Goal: Navigation & Orientation: Understand site structure

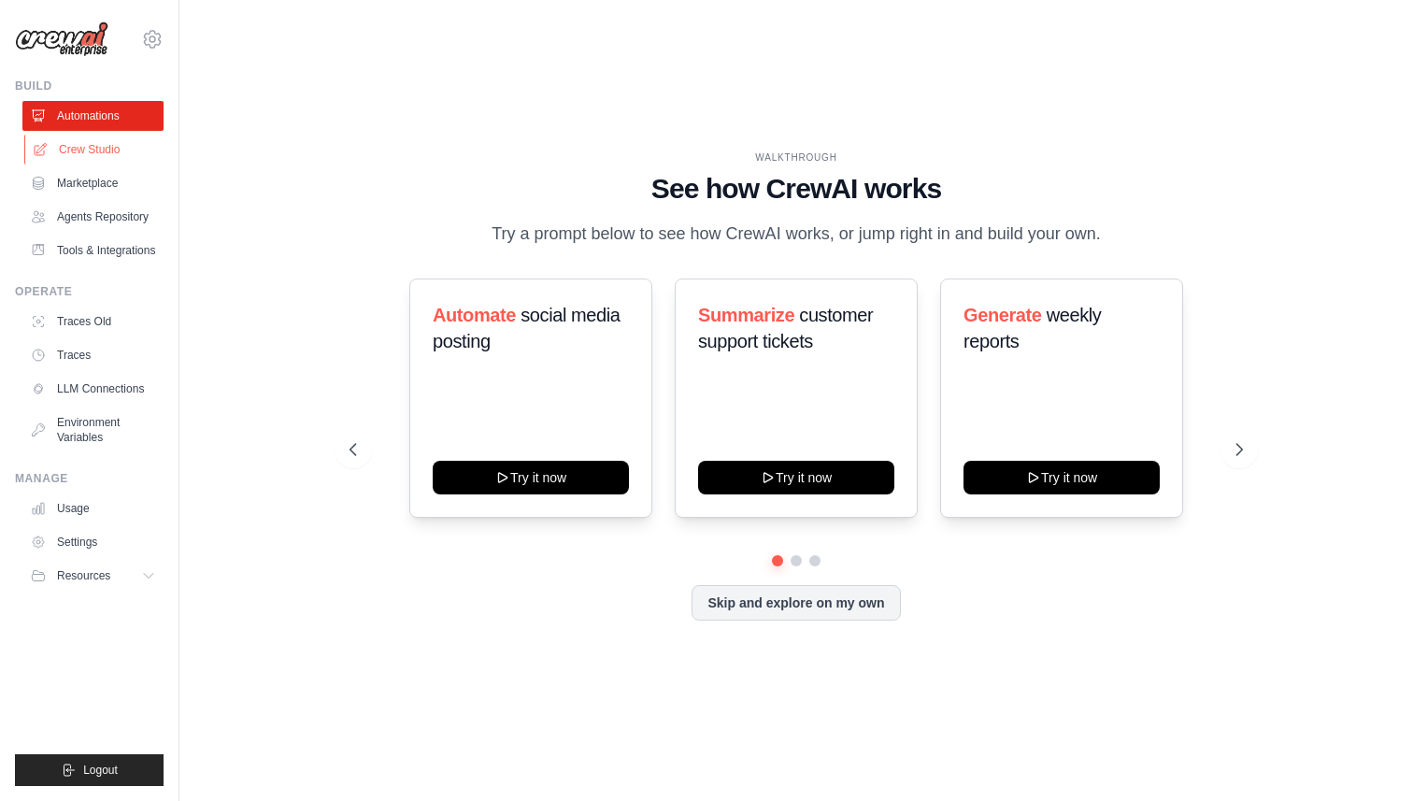
click at [76, 141] on link "Crew Studio" at bounding box center [94, 150] width 141 height 30
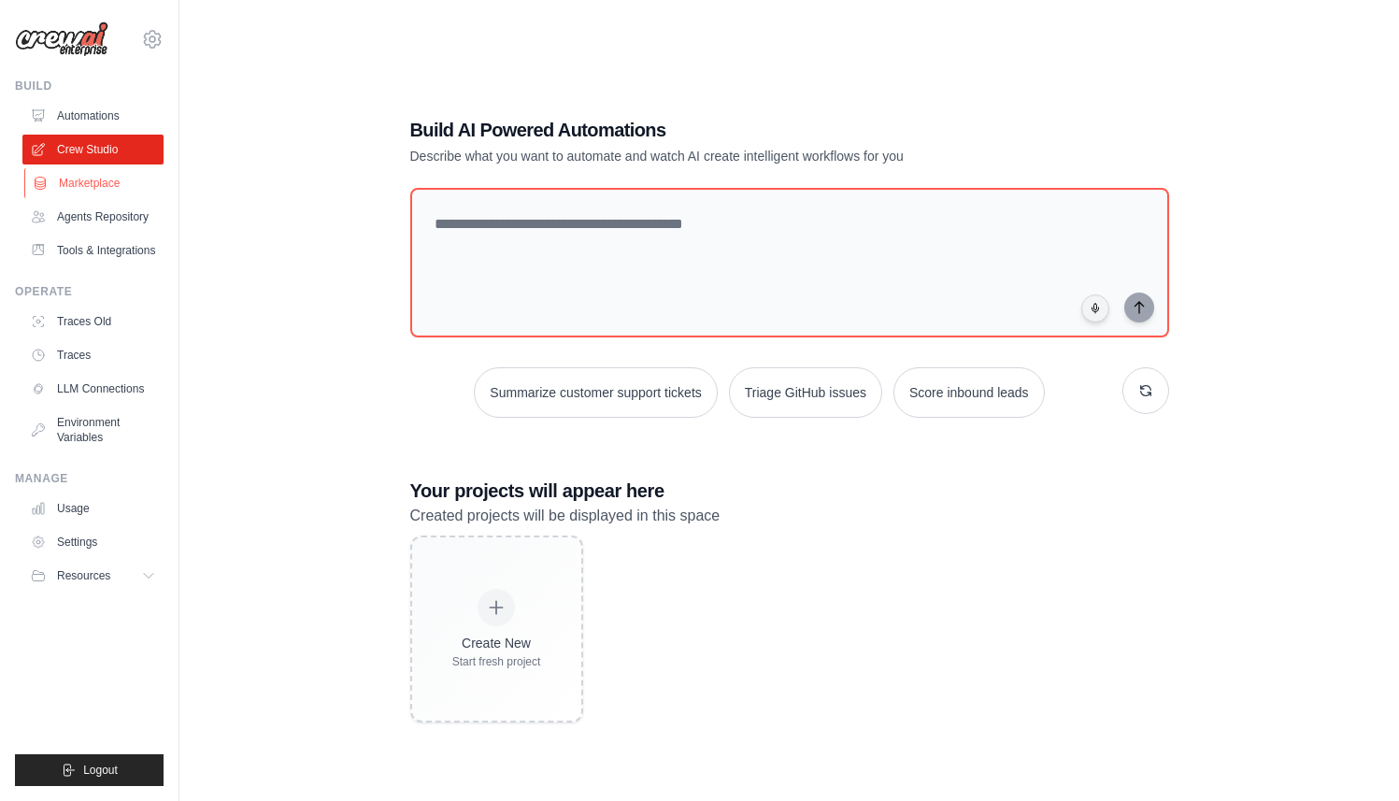
click at [76, 189] on link "Marketplace" at bounding box center [94, 183] width 141 height 30
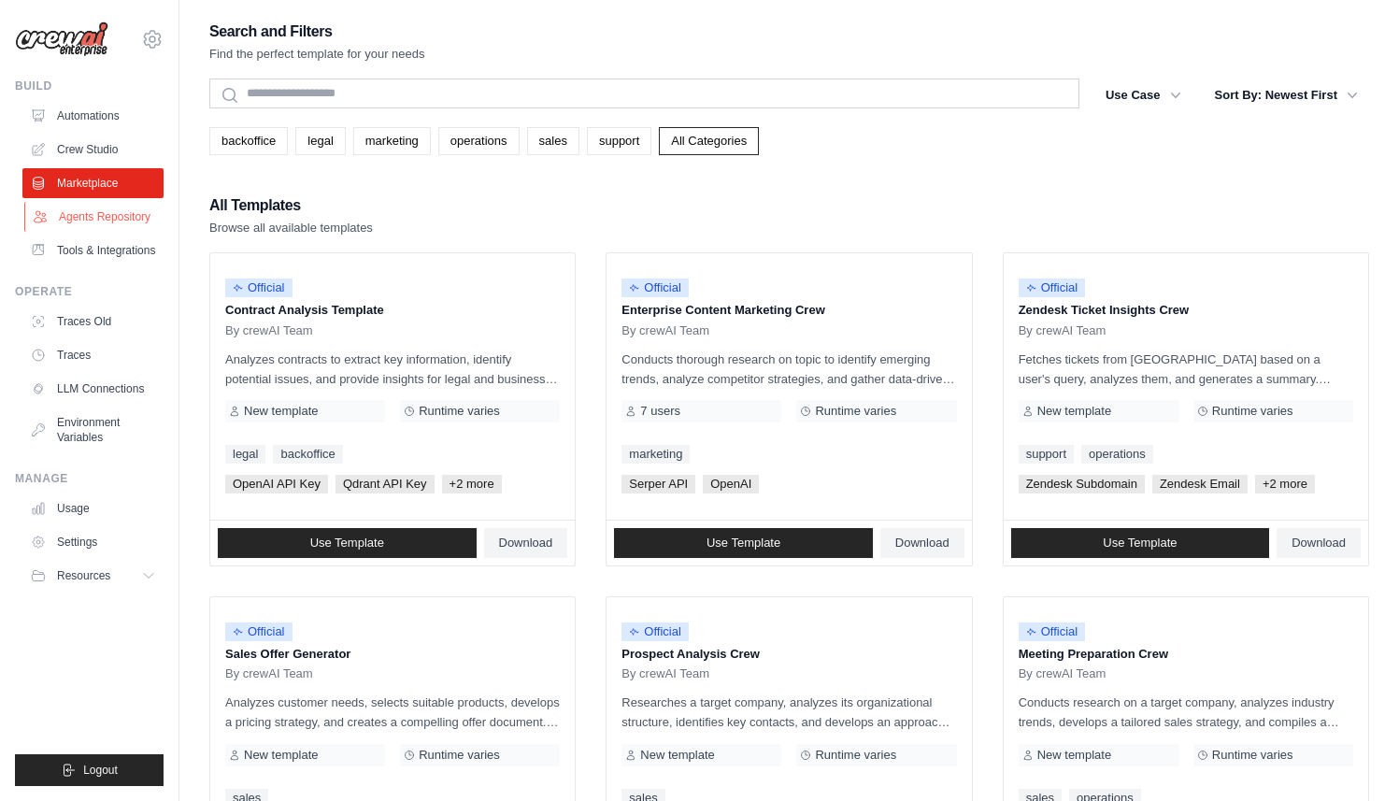
click at [77, 217] on link "Agents Repository" at bounding box center [94, 217] width 141 height 30
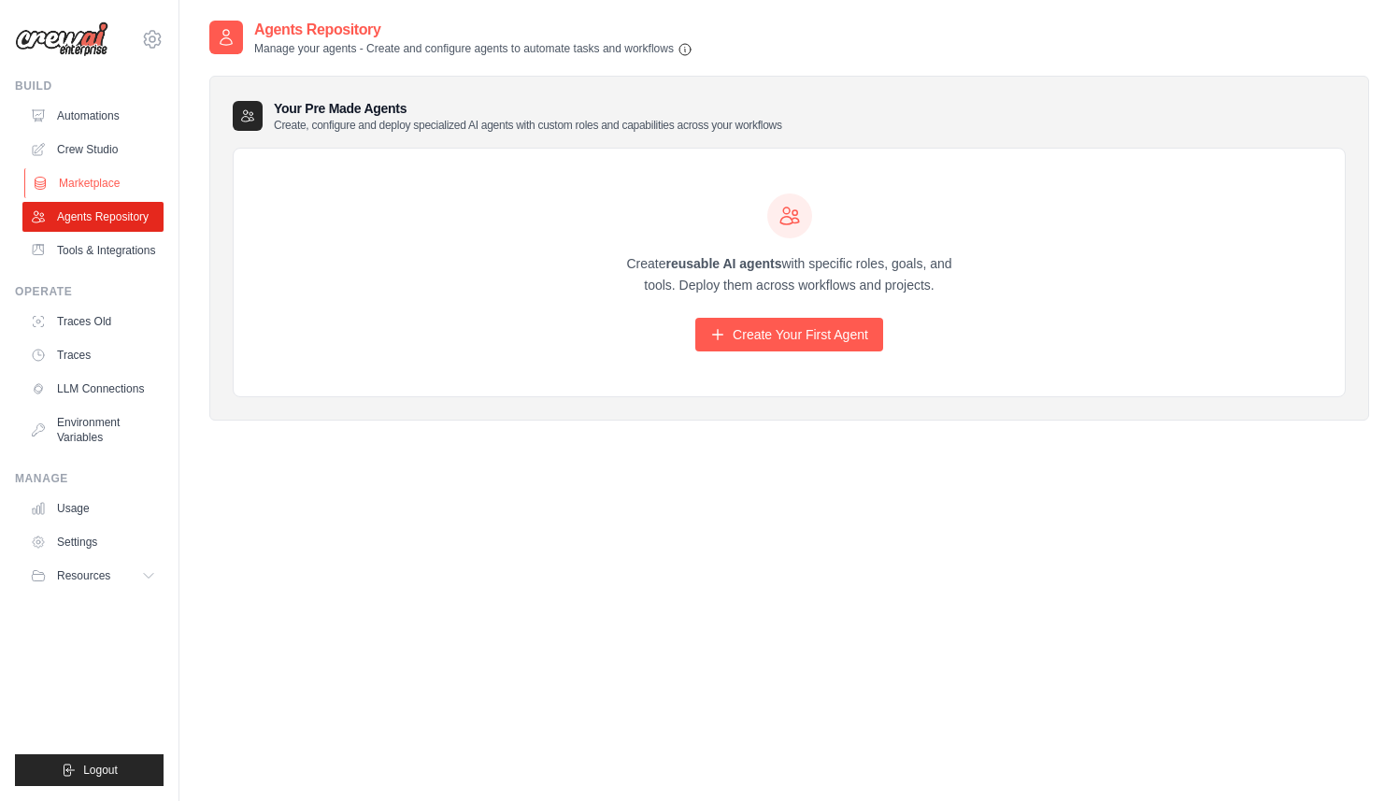
click at [73, 178] on link "Marketplace" at bounding box center [94, 183] width 141 height 30
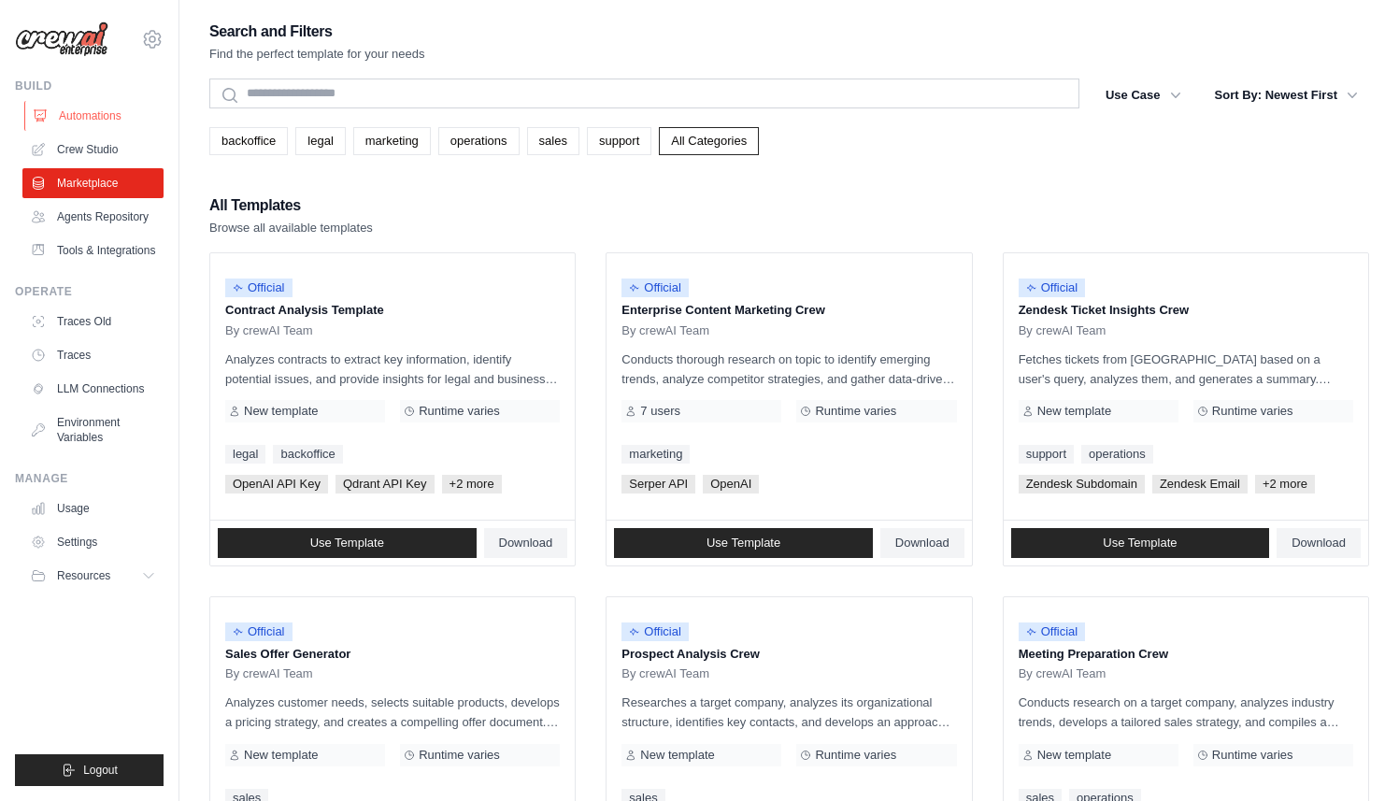
click at [82, 115] on link "Automations" at bounding box center [94, 116] width 141 height 30
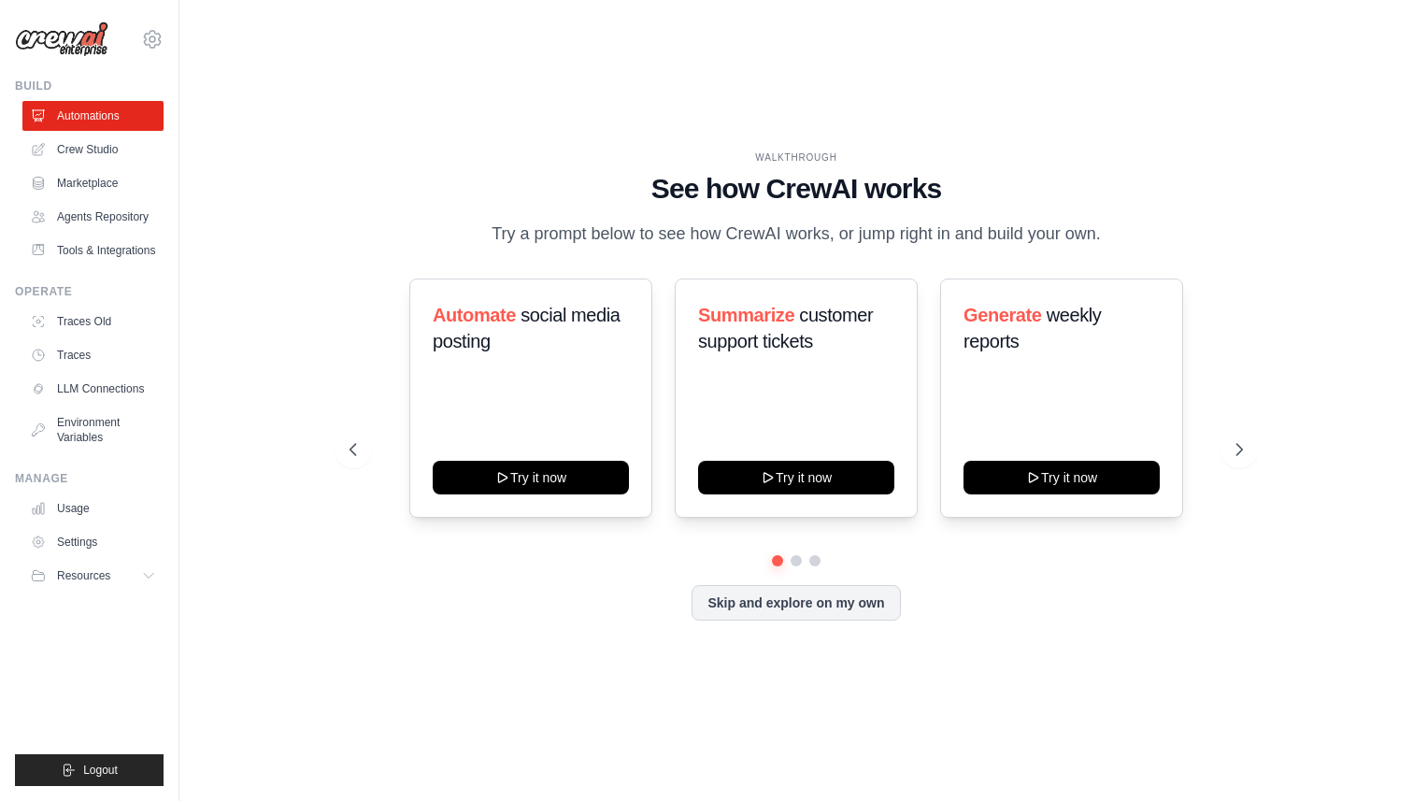
click at [85, 42] on img at bounding box center [61, 39] width 93 height 36
